Goal: Information Seeking & Learning: Learn about a topic

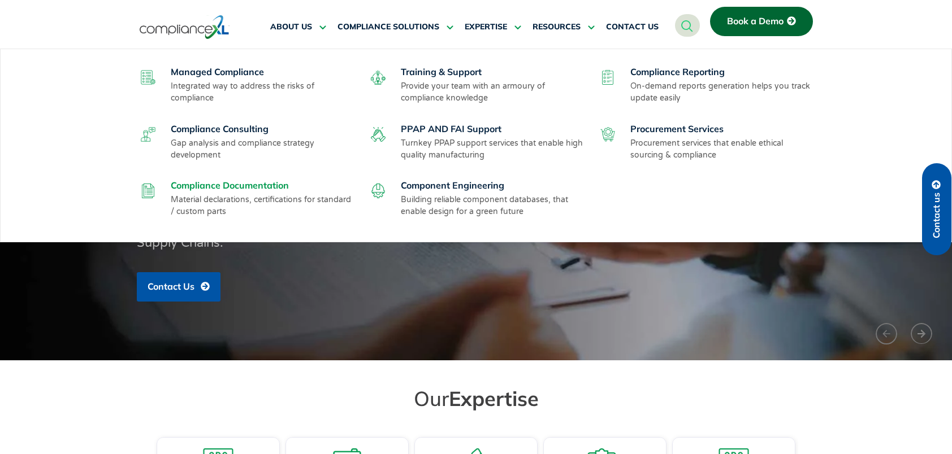
click at [235, 184] on link "Compliance Documentation" at bounding box center [230, 185] width 118 height 11
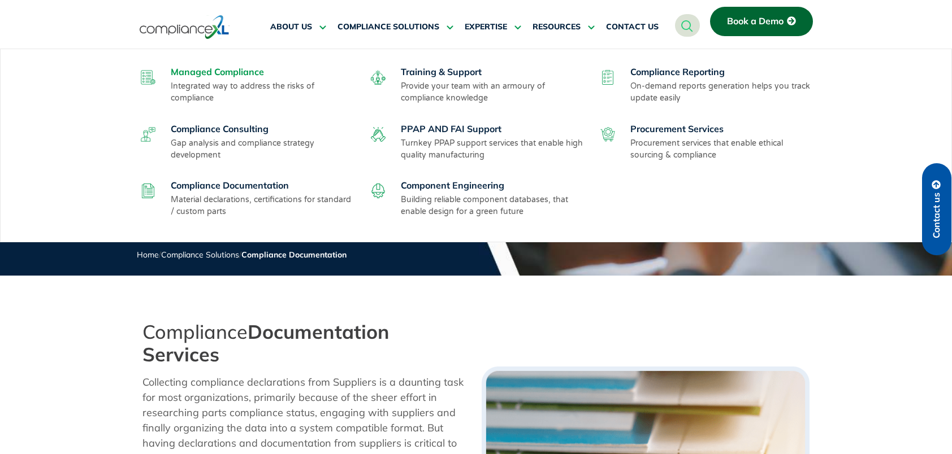
click at [250, 70] on link "Managed Compliance" at bounding box center [217, 71] width 93 height 11
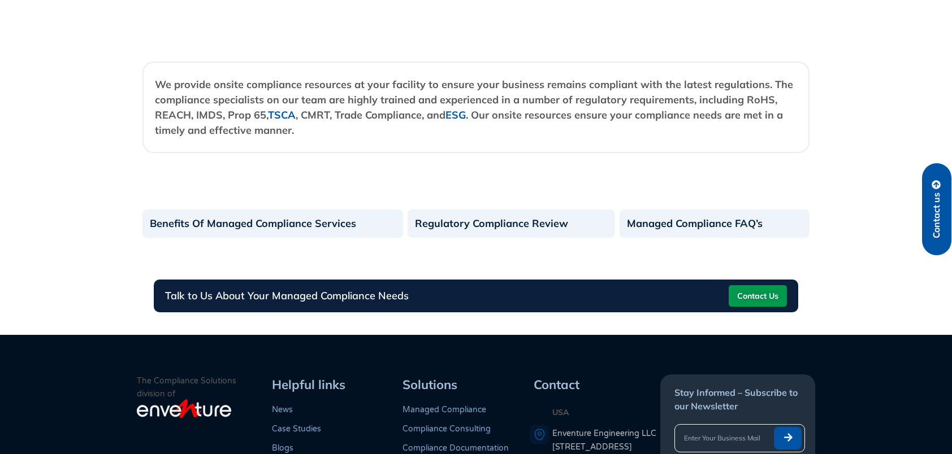
scroll to position [1300, 0]
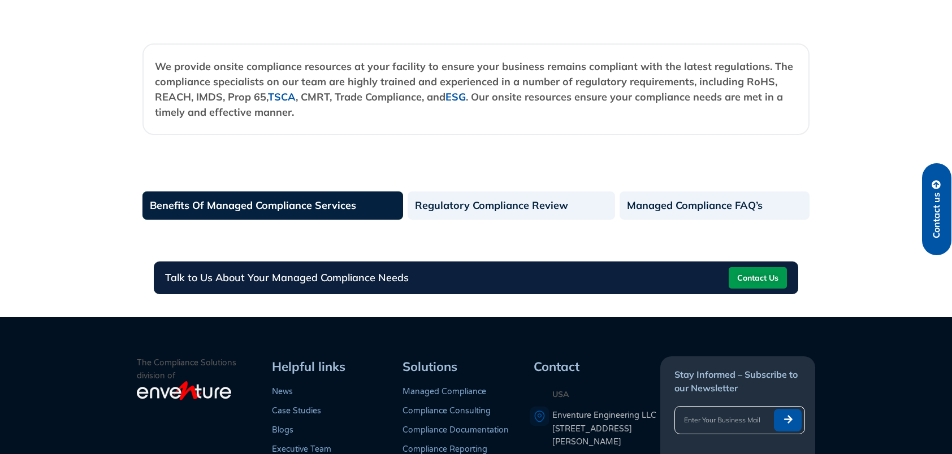
click at [257, 214] on link "Benefits Of Managed Compliance Services" at bounding box center [272, 206] width 261 height 28
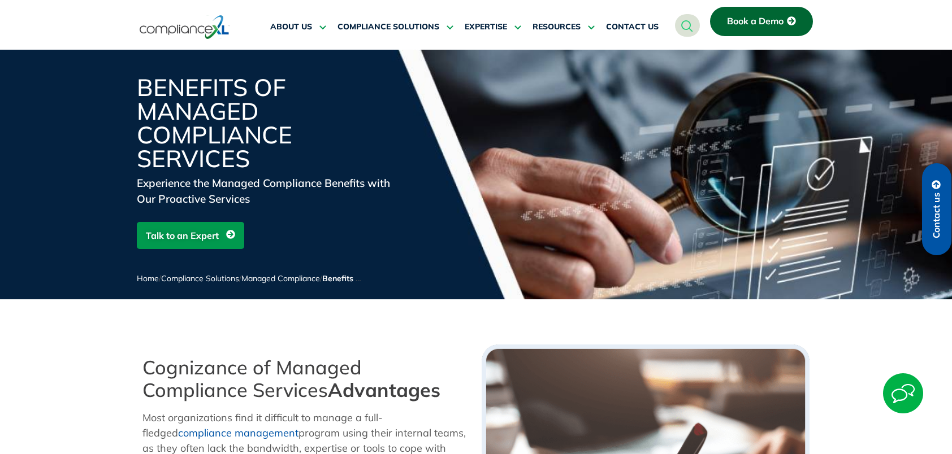
click at [788, 23] on icon at bounding box center [791, 20] width 9 height 9
click at [735, 19] on span "Book a Demo" at bounding box center [755, 21] width 57 height 10
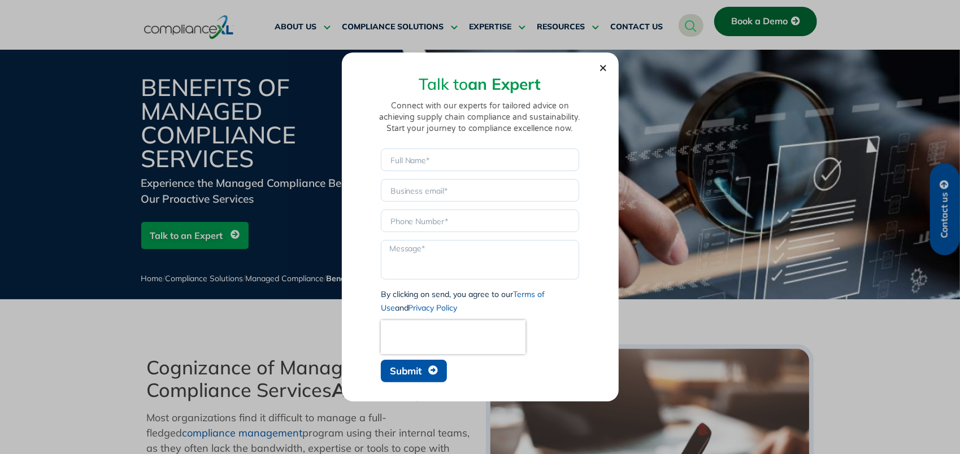
click at [607, 67] on div "Talk to an Expert Connect with our experts for tailored advice on achieving sup…" at bounding box center [480, 223] width 255 height 327
click at [606, 67] on icon "Close" at bounding box center [603, 68] width 8 height 8
